Goal: Use online tool/utility

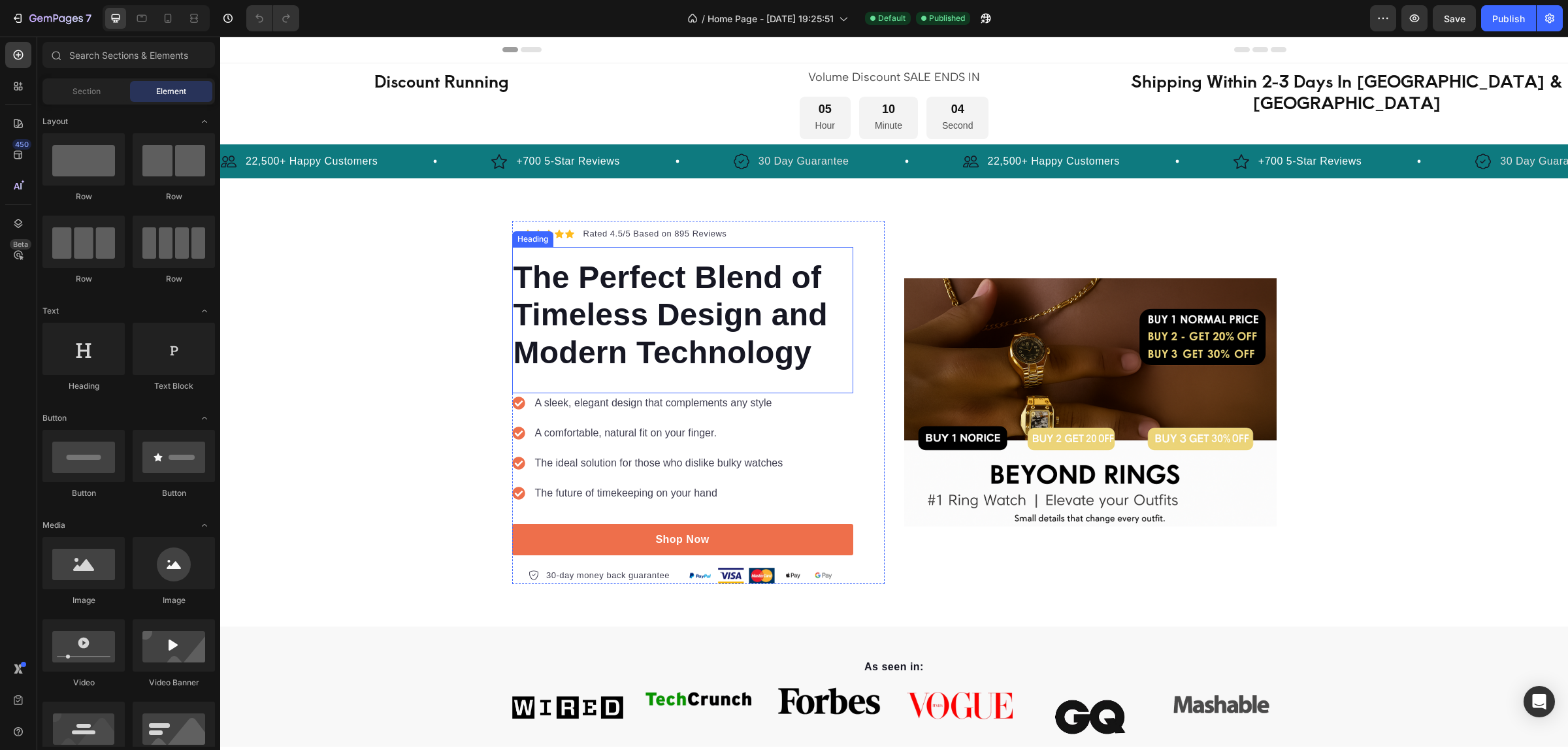
click at [667, 317] on h2 "The Perfect Blend of Timeless Design and Modern Technology" at bounding box center [683, 314] width 341 height 116
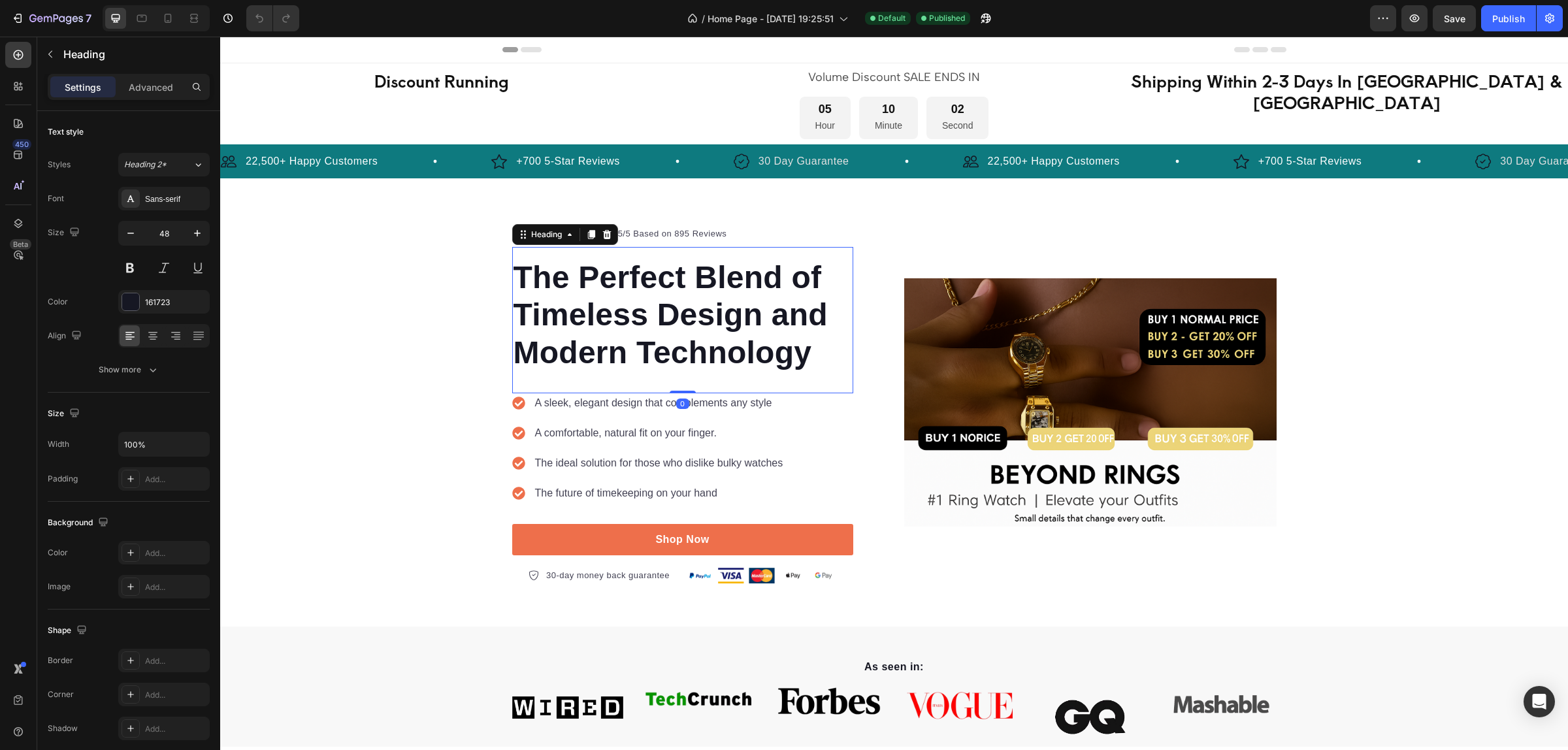
click at [713, 325] on h2 "The Perfect Blend of Timeless Design and Modern Technology" at bounding box center [683, 314] width 341 height 116
click at [713, 325] on p "The Perfect Blend of Timeless Design and Modern Technology" at bounding box center [682, 315] width 338 height 113
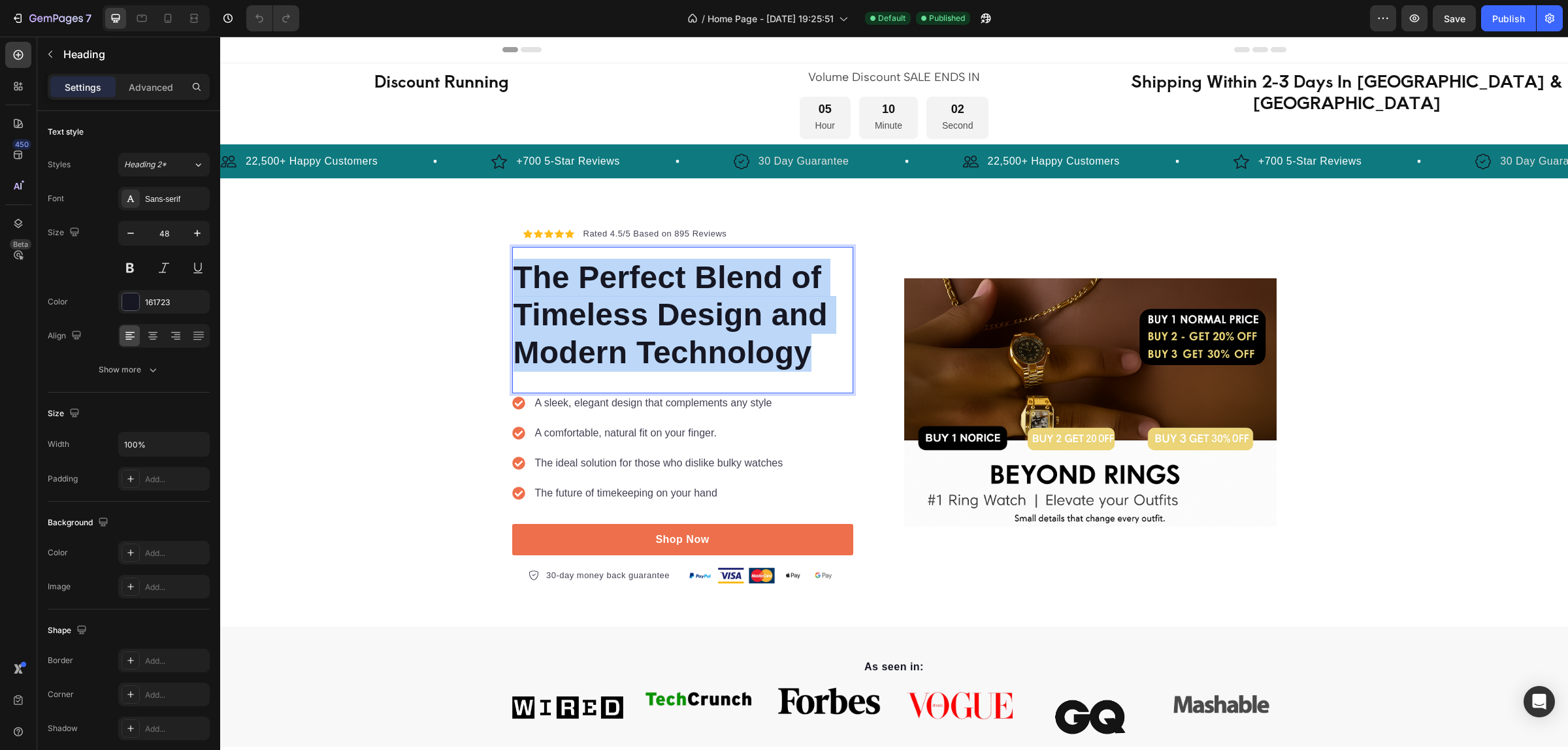
click at [713, 325] on p "The Perfect Blend of Timeless Design and Modern Technology" at bounding box center [682, 315] width 338 height 113
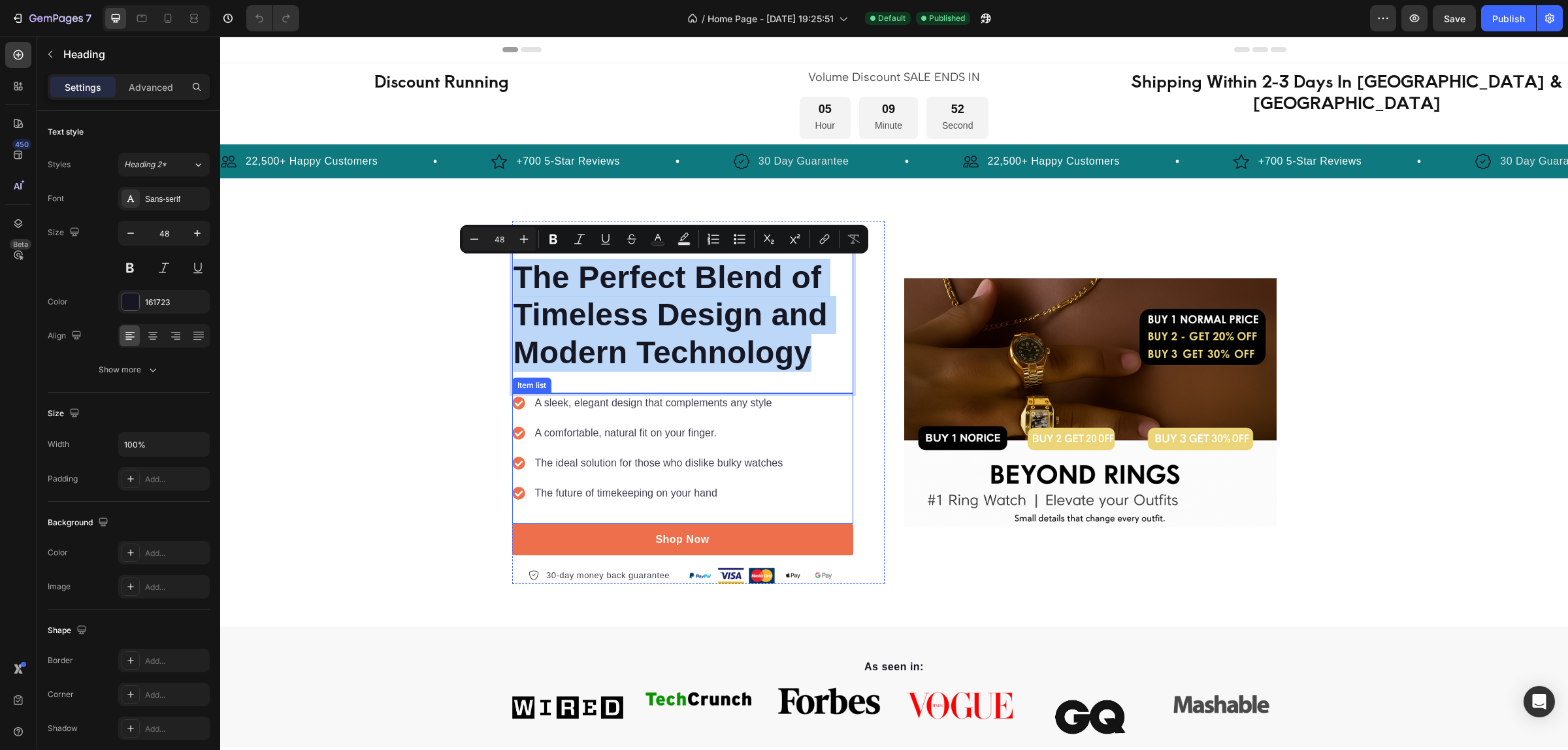
click at [619, 420] on div "A sleek, elegant design that complements any style A comfortable, natural fit o…" at bounding box center [648, 448] width 273 height 110
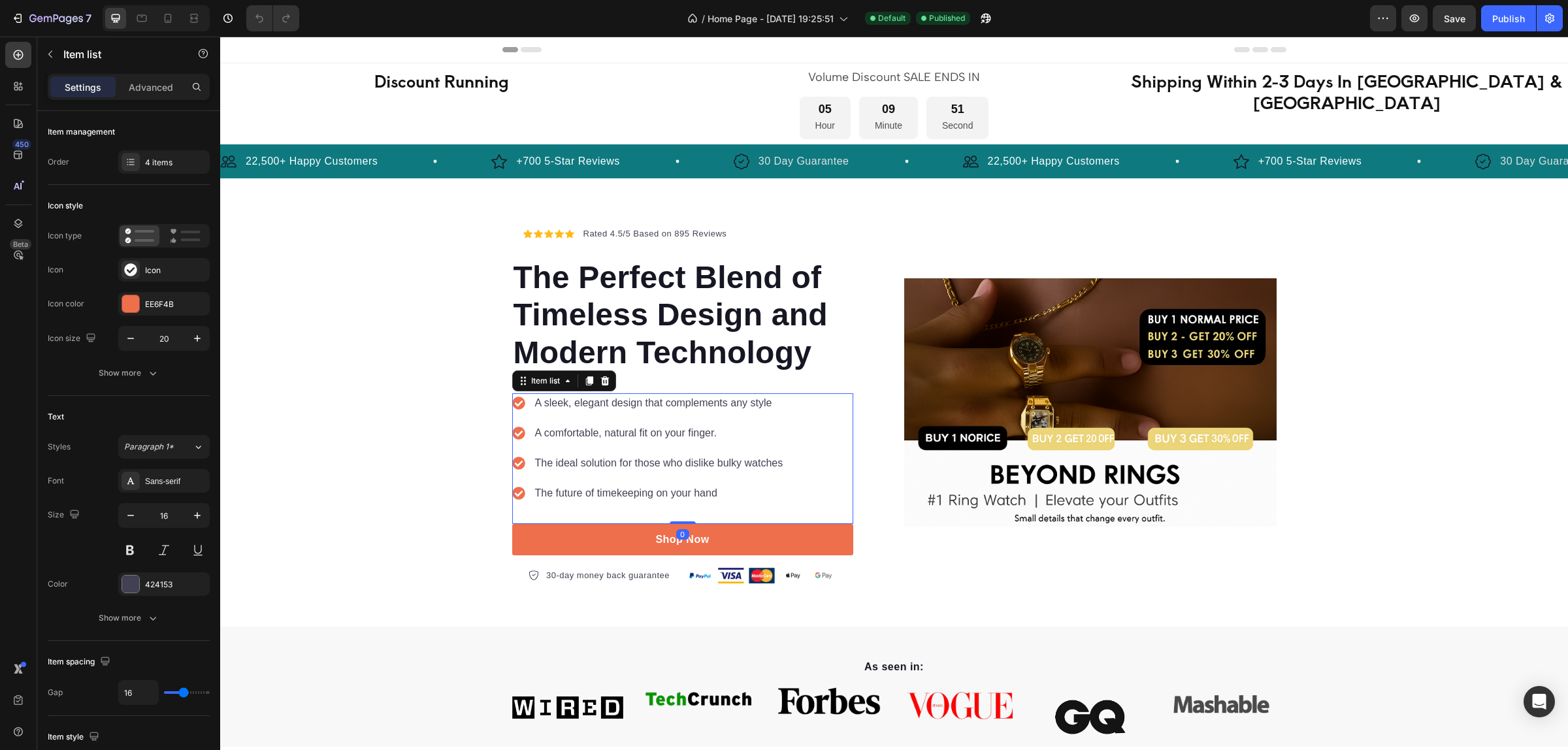
click at [619, 420] on div "A sleek, elegant design that complements any style A comfortable, natural fit o…" at bounding box center [648, 448] width 273 height 110
click at [619, 419] on div "A sleek, elegant design that complements any style A comfortable, natural fit o…" at bounding box center [648, 448] width 273 height 110
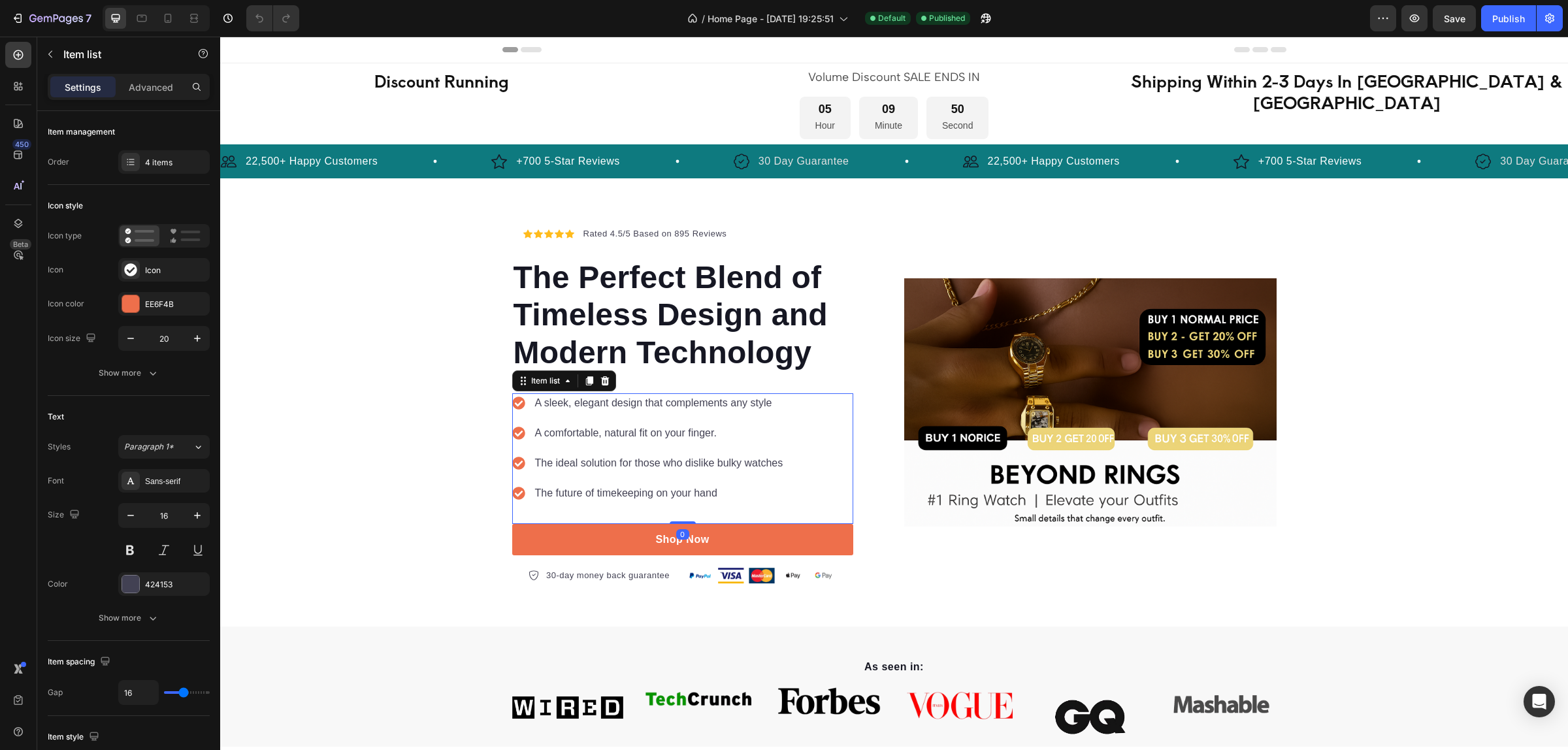
click at [608, 446] on div "A sleek, elegant design that complements any style A comfortable, natural fit o…" at bounding box center [648, 448] width 273 height 110
click at [667, 402] on p "A sleek, elegant design that complements any style" at bounding box center [659, 403] width 248 height 16
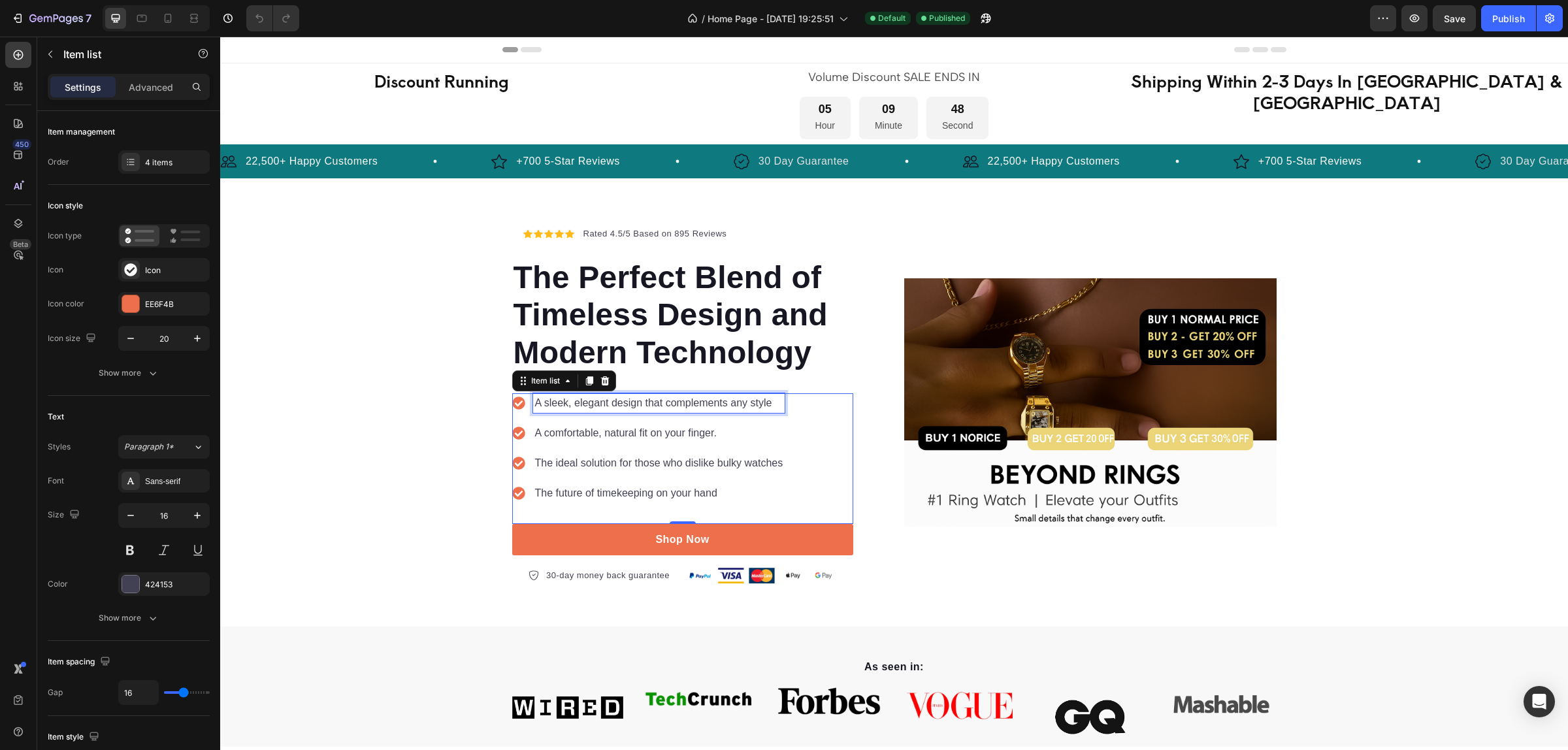
click at [667, 402] on p "A sleek, elegant design that complements any style" at bounding box center [659, 403] width 248 height 16
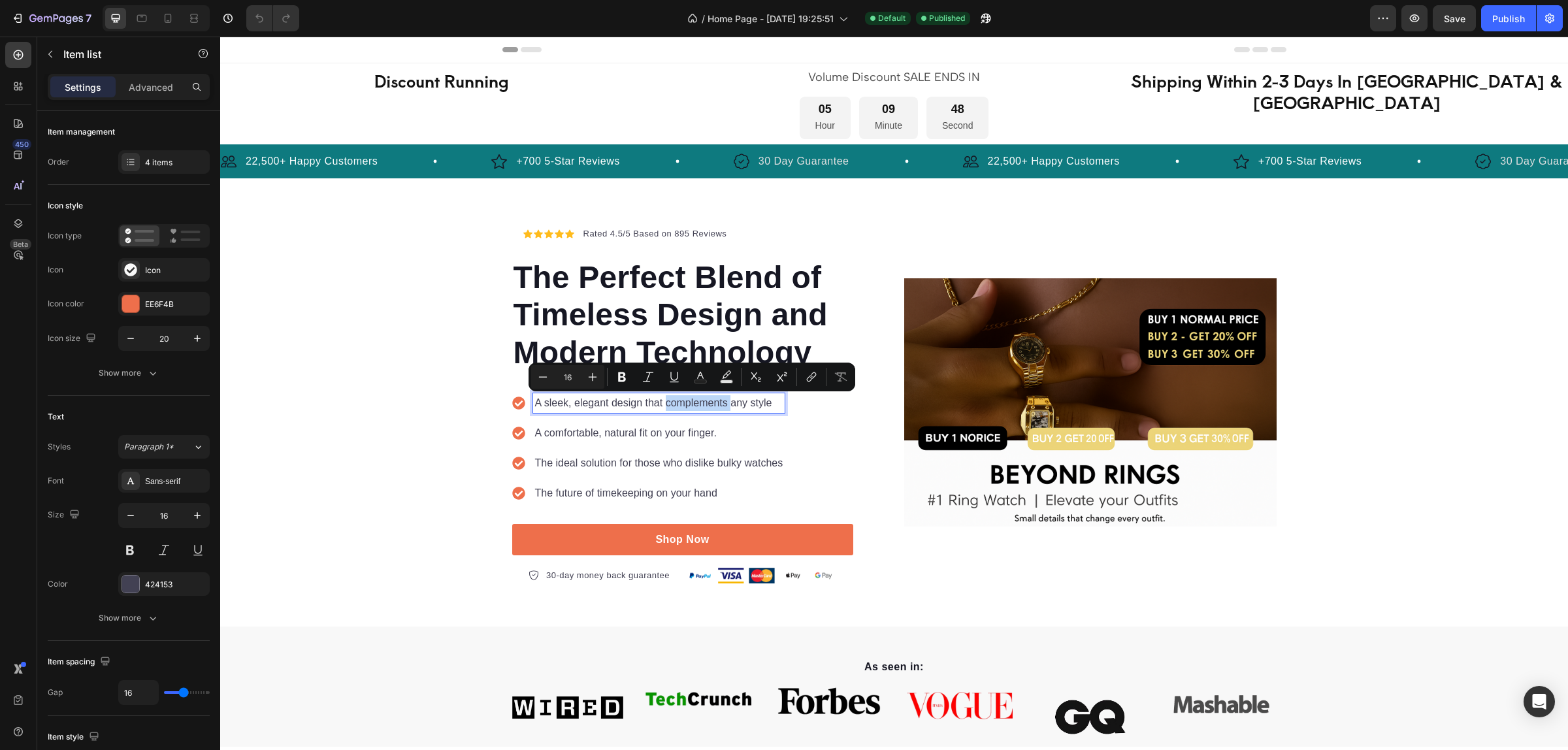
click at [661, 402] on p "A sleek, elegant design that complements any style" at bounding box center [659, 403] width 248 height 16
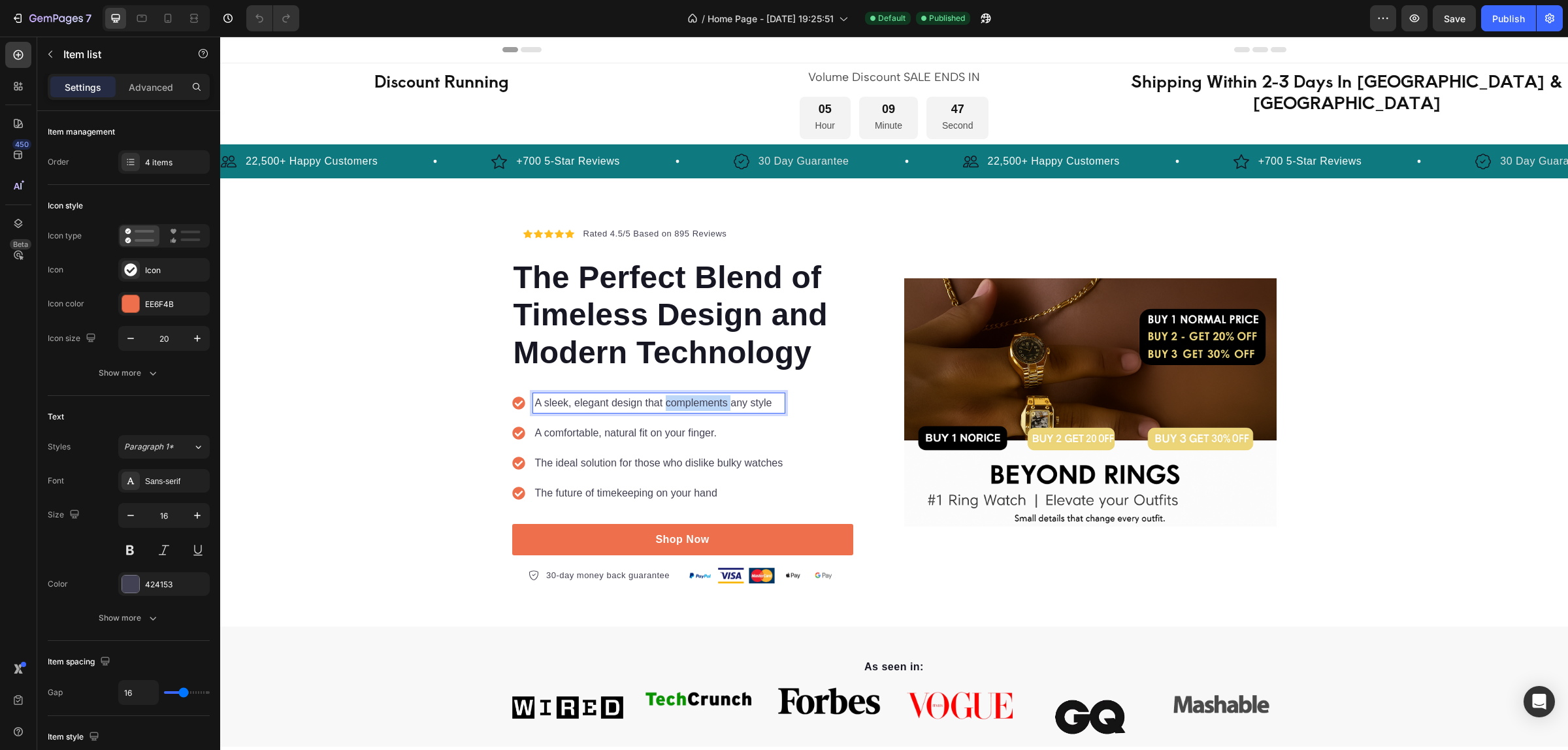
click at [661, 402] on p "A sleek, elegant design that complements any style" at bounding box center [659, 403] width 248 height 16
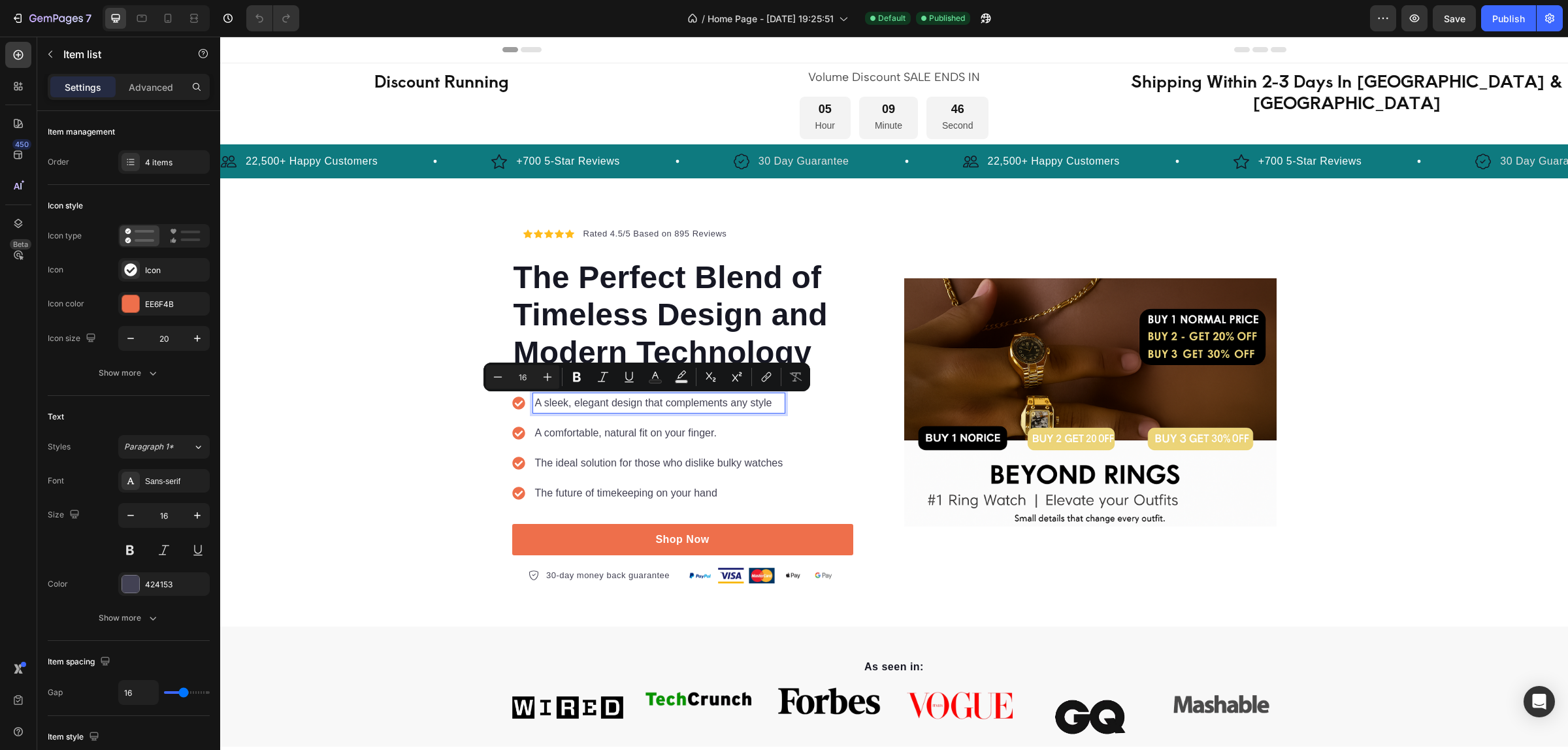
drag, startPoint x: 661, startPoint y: 402, endPoint x: 556, endPoint y: 433, distance: 109.5
click at [556, 433] on p "A comfortable, natural fit on your finger." at bounding box center [659, 433] width 248 height 16
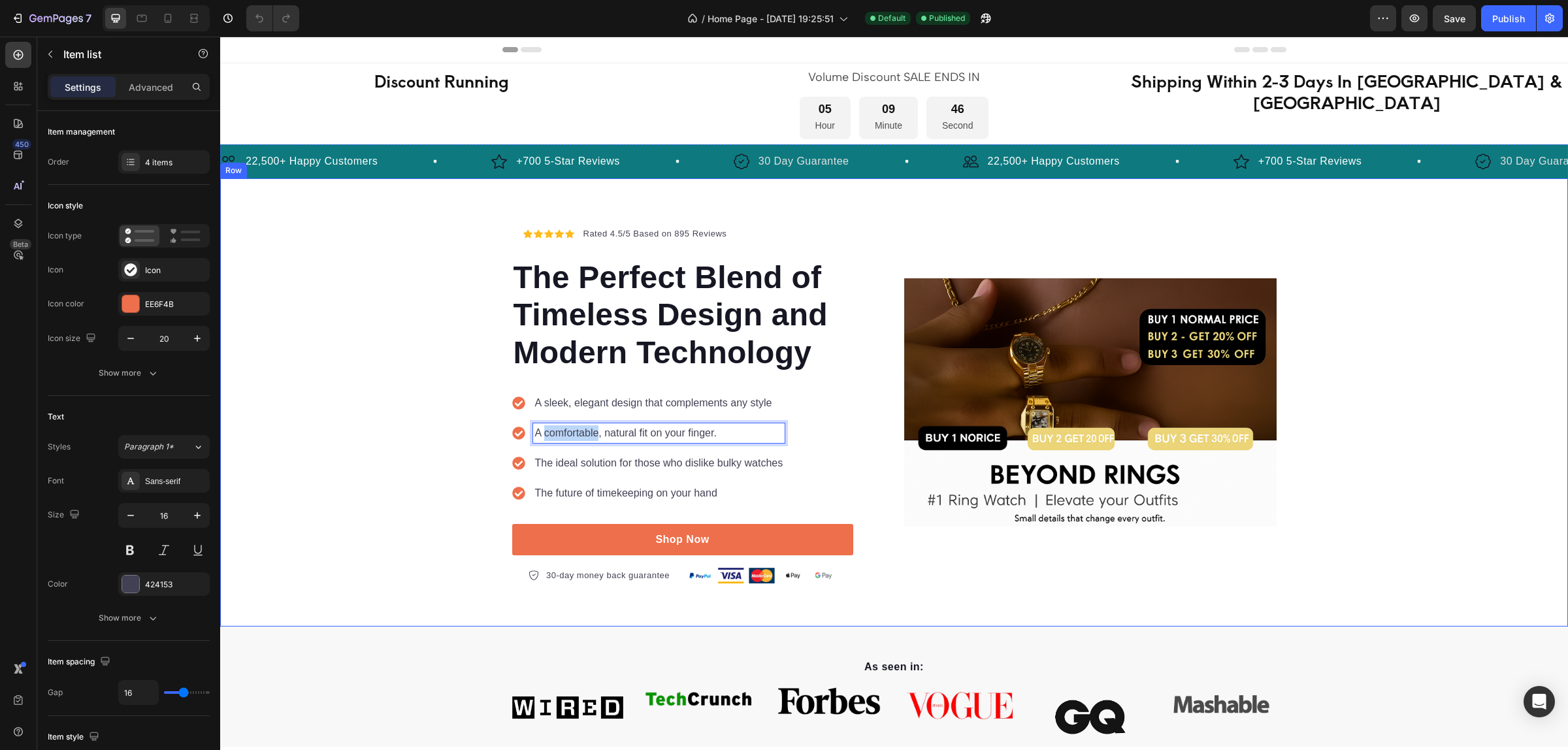
click at [441, 425] on div "Icon Icon Icon Icon Icon Icon List Hoz Rated 4.5/5 Based on 895 Reviews Text bl…" at bounding box center [894, 403] width 1348 height 363
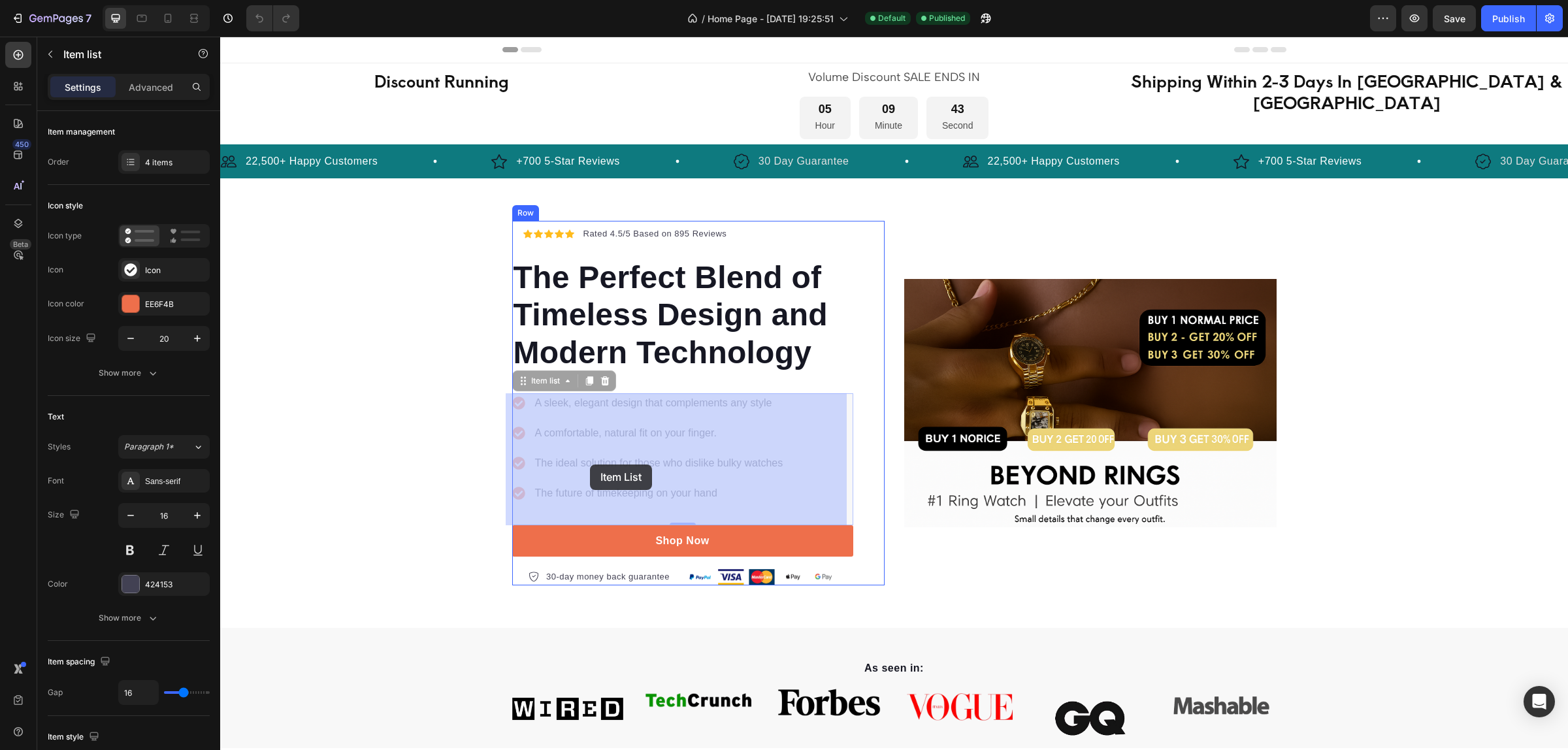
drag, startPoint x: 733, startPoint y: 494, endPoint x: 589, endPoint y: 465, distance: 146.9
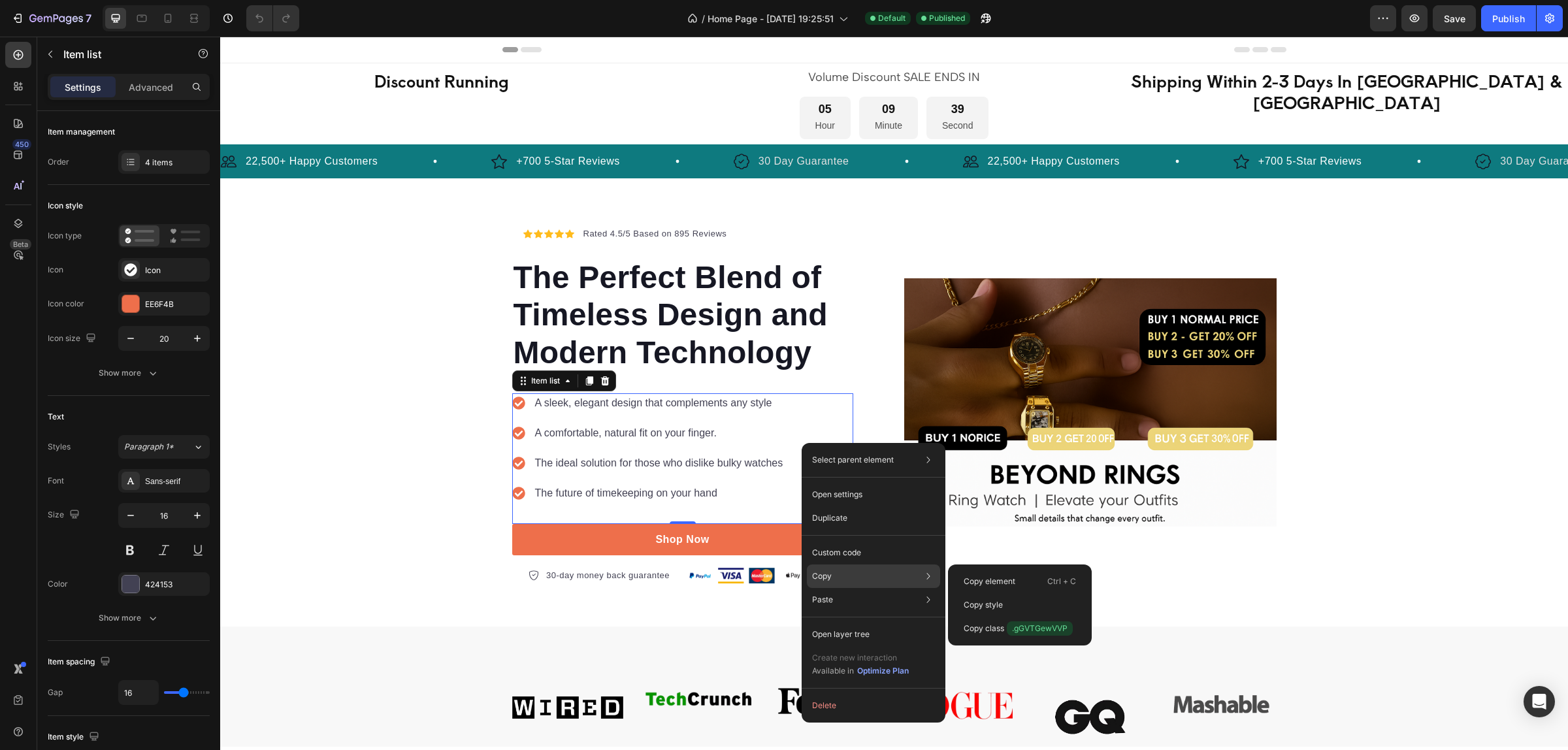
click at [846, 572] on div "Copy Copy element Ctrl + C Copy style Copy class .gGVTGewVVP" at bounding box center [873, 576] width 134 height 24
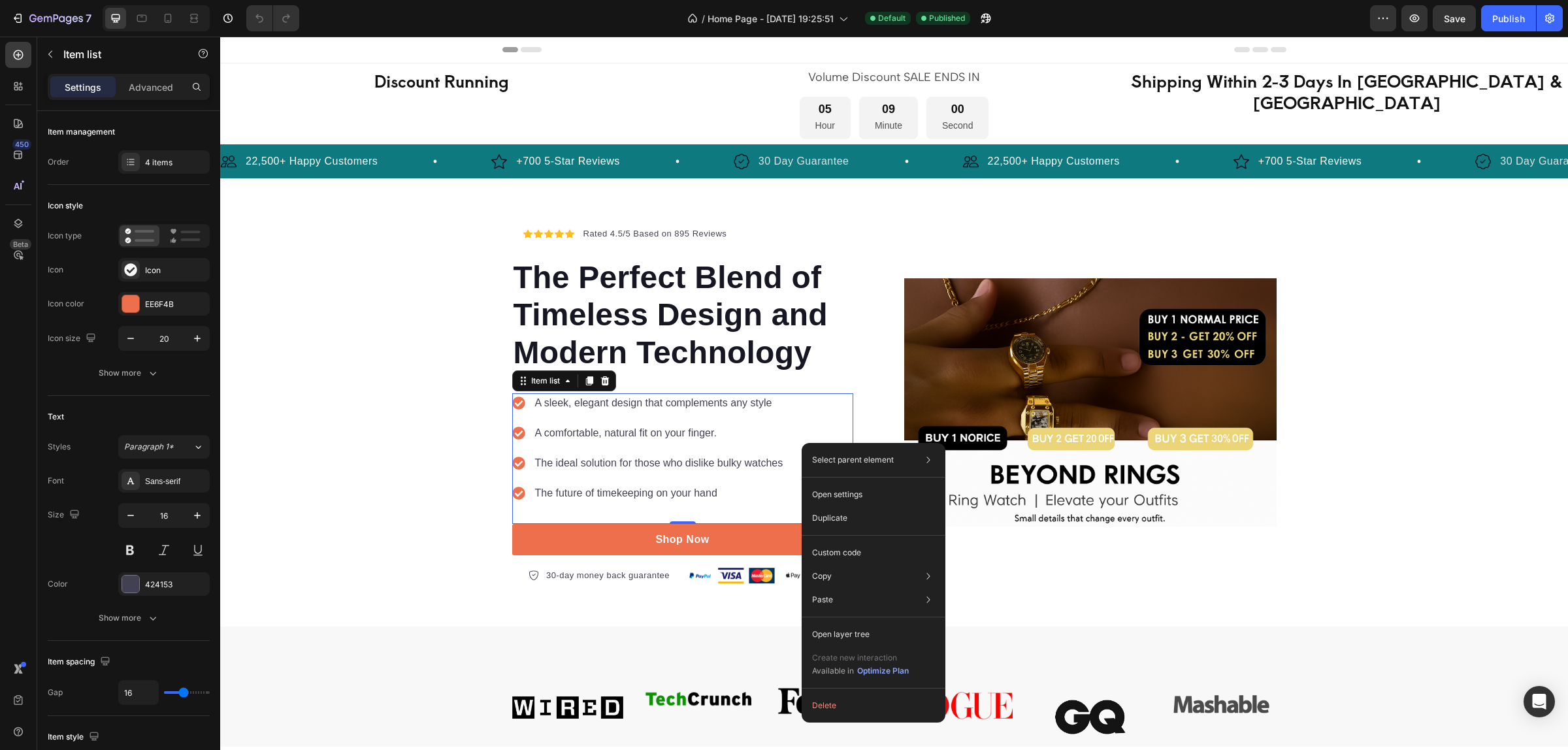
click at [809, 404] on div "A sleek, elegant design that complements any style A comfortable, natural fit o…" at bounding box center [683, 458] width 341 height 131
